Goal: Transaction & Acquisition: Purchase product/service

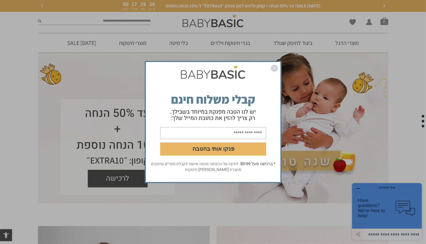
click at [275, 69] on img "סגור" at bounding box center [274, 68] width 7 height 7
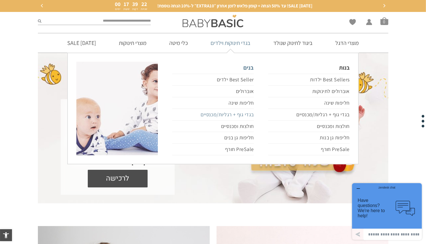
click at [242, 113] on link "בגדי גוף + רגליות/מכנסיים" at bounding box center [212, 115] width 81 height 12
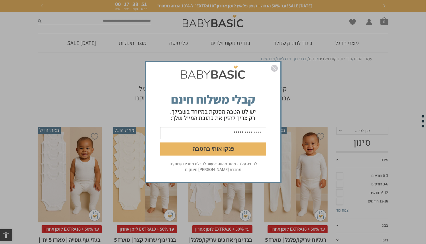
click at [276, 68] on img "סגור" at bounding box center [274, 68] width 7 height 7
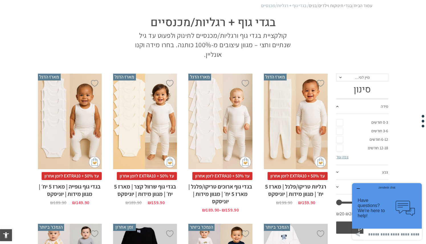
scroll to position [28, 0]
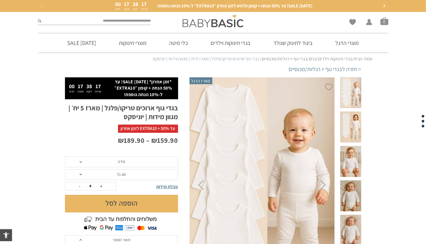
click at [141, 165] on span "מידה" at bounding box center [121, 162] width 113 height 11
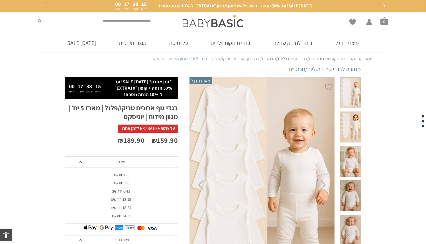
click at [118, 208] on div "18-24 חודשים" at bounding box center [121, 208] width 113 height 5
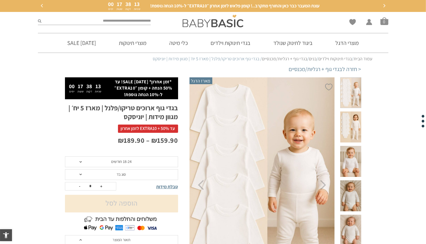
click at [121, 173] on span "סוג בד" at bounding box center [121, 174] width 9 height 5
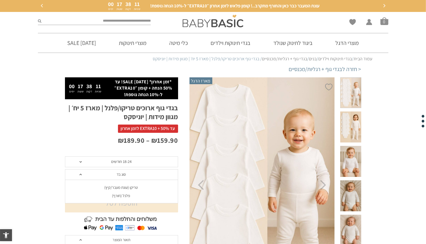
click at [120, 196] on div "פלנל (חורף)" at bounding box center [121, 196] width 113 height 5
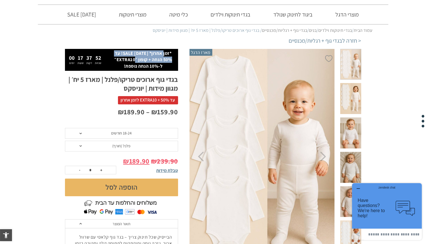
drag, startPoint x: 163, startPoint y: 55, endPoint x: 121, endPoint y: 58, distance: 42.8
click at [121, 58] on p "*זמן אחרון* ראש השנה SALE! עד 50% הנחה + קופון ״EXTRA10״ ל-10% הנחה נוספת!" at bounding box center [142, 59] width 63 height 19
